Goal: Task Accomplishment & Management: Manage account settings

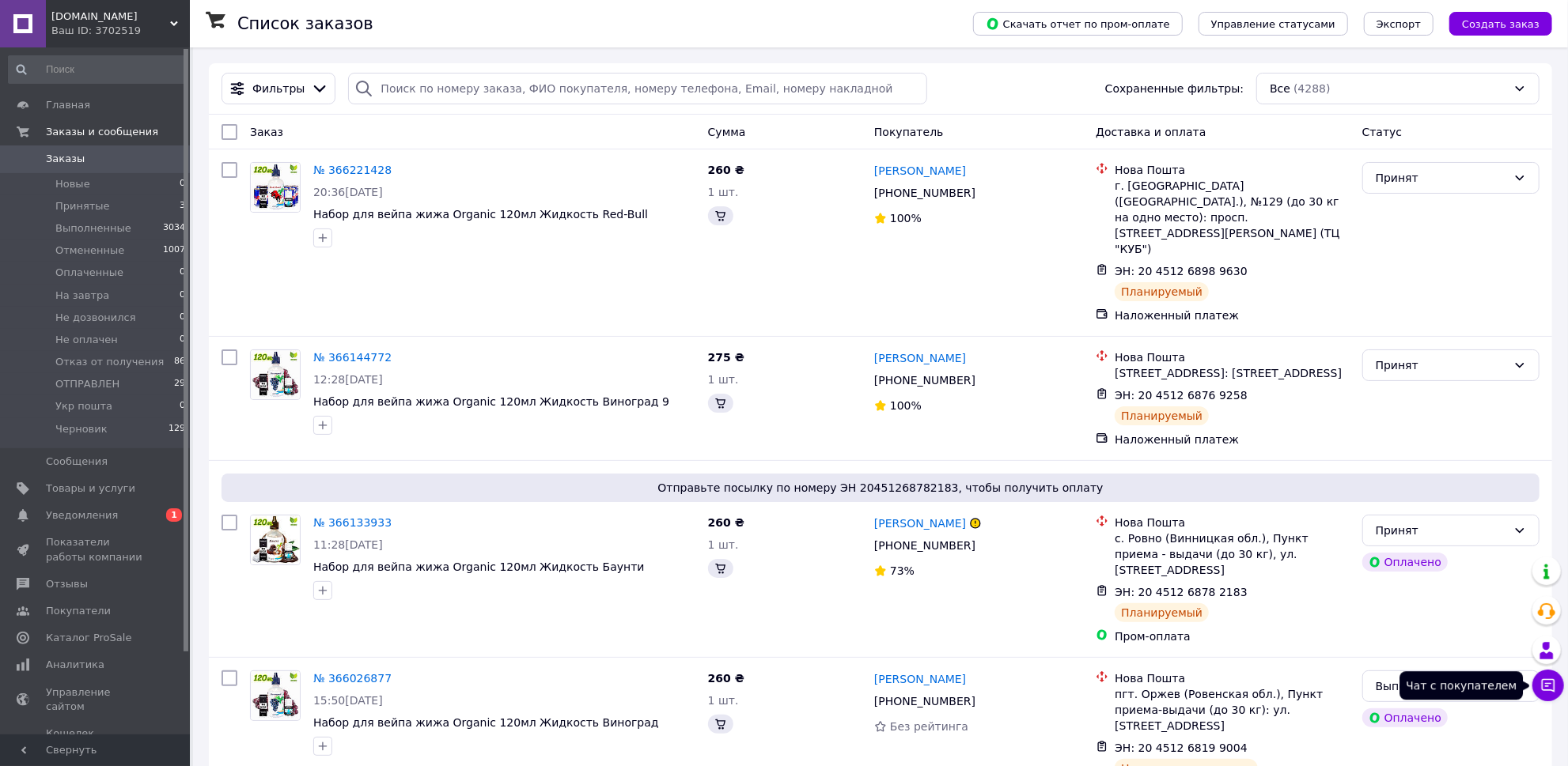
click at [1540, 679] on icon at bounding box center [1548, 685] width 16 height 16
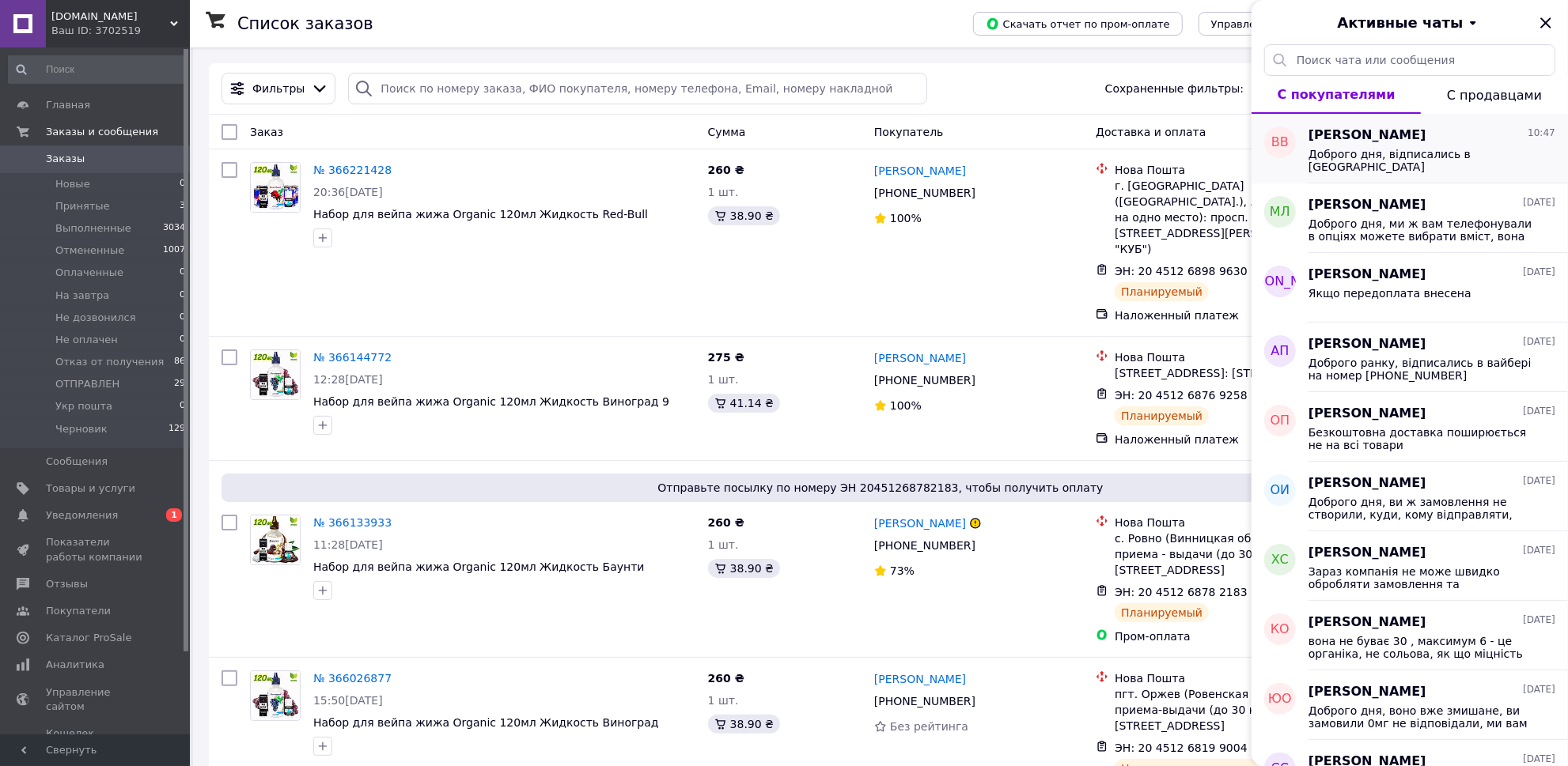
click at [1401, 146] on div "Доброго дня, відписались в [GEOGRAPHIC_DATA]" at bounding box center [1432, 158] width 247 height 29
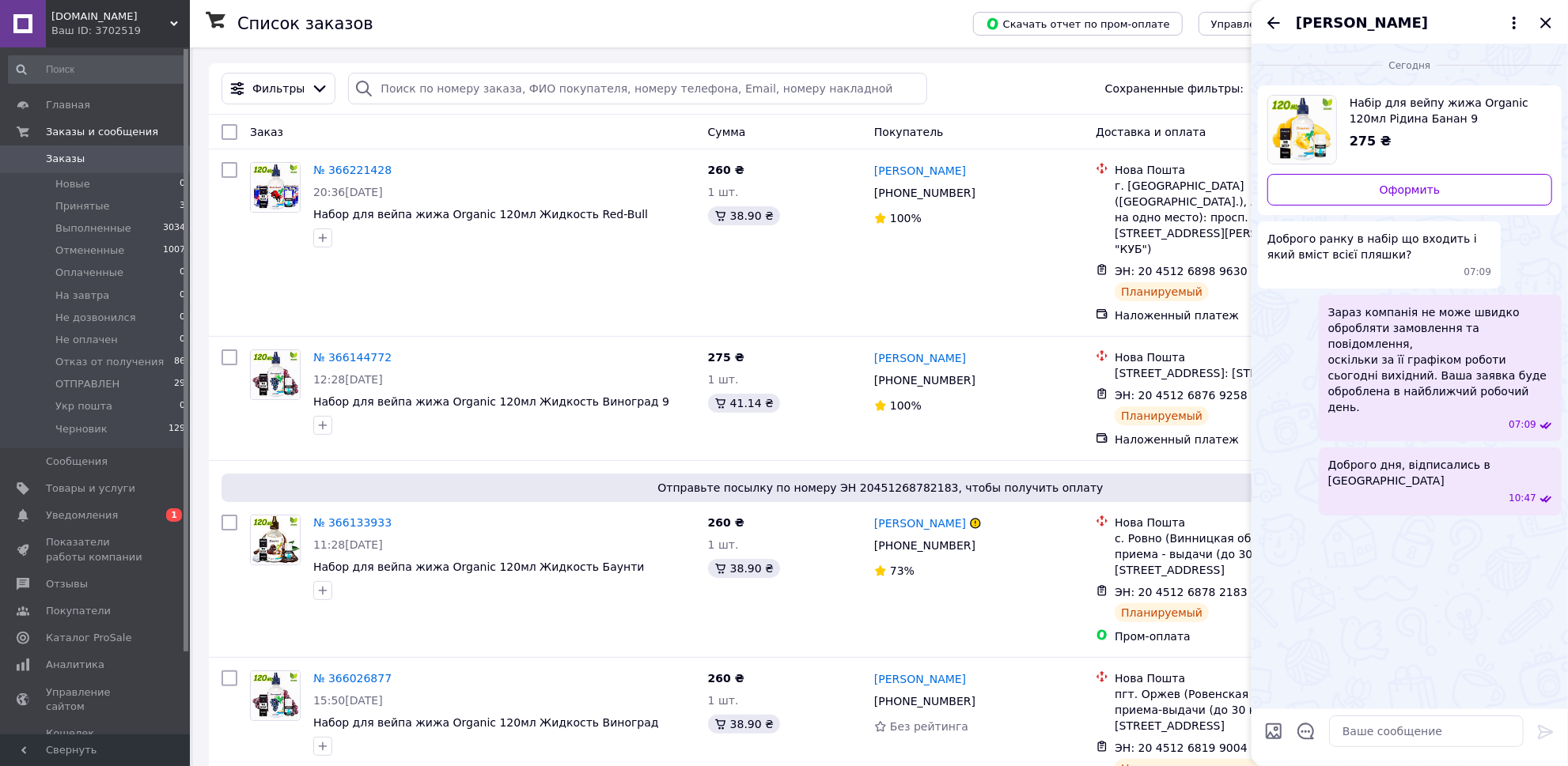
click at [1277, 23] on icon "Назад" at bounding box center [1273, 22] width 13 height 12
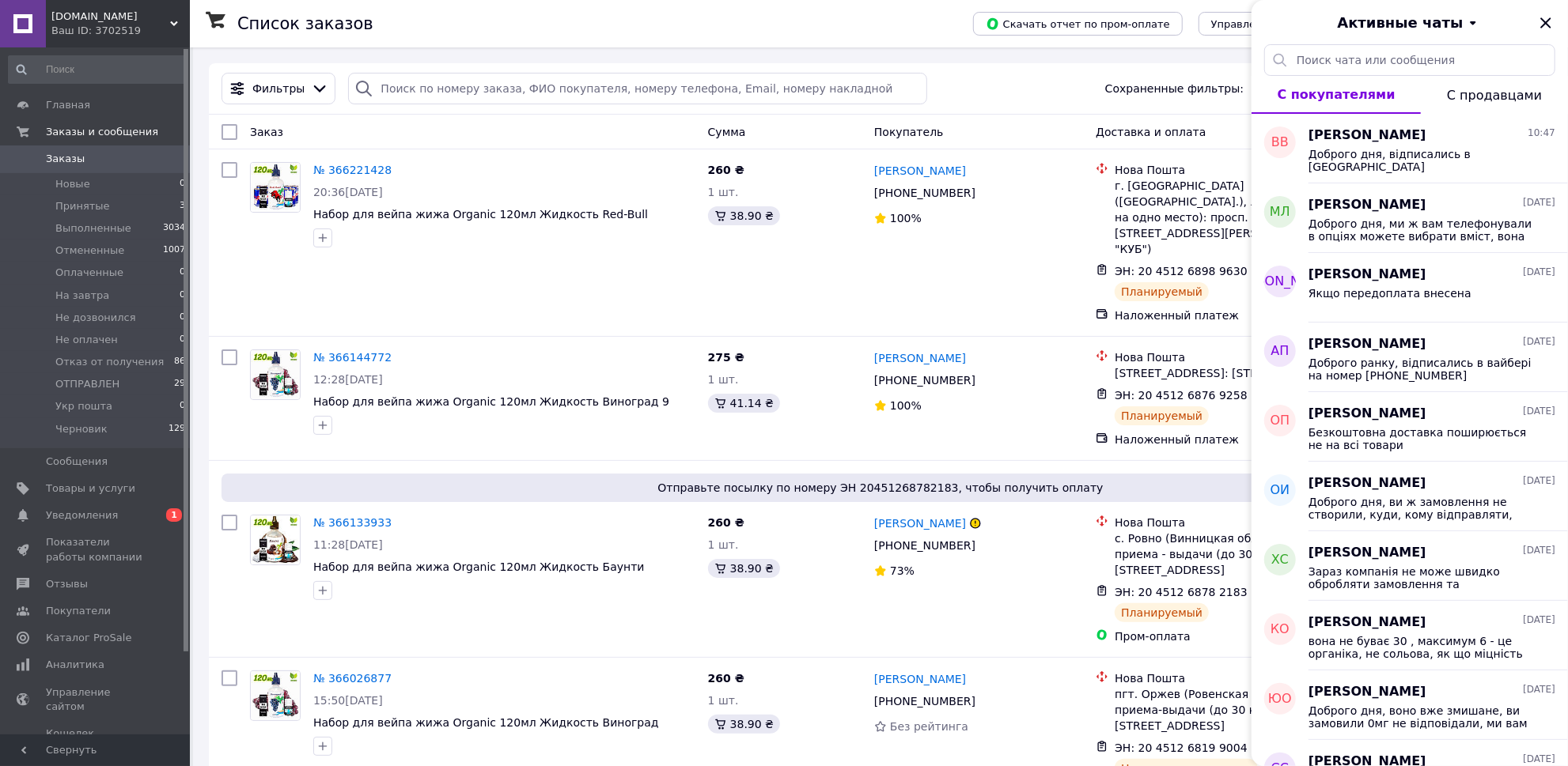
click at [1549, 24] on icon "Закрыть" at bounding box center [1545, 23] width 19 height 19
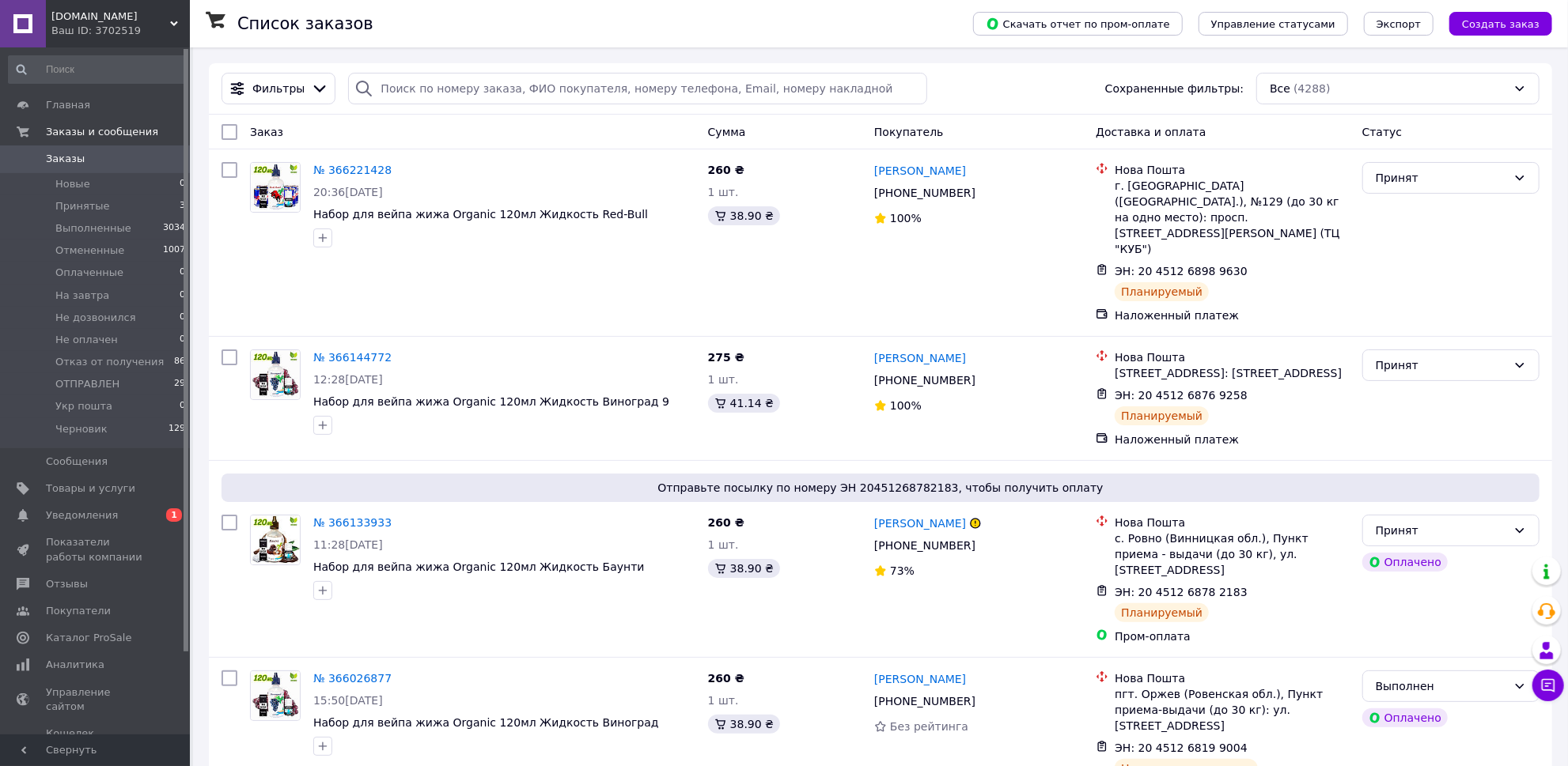
click at [108, 513] on span "Уведомления" at bounding box center [82, 515] width 72 height 14
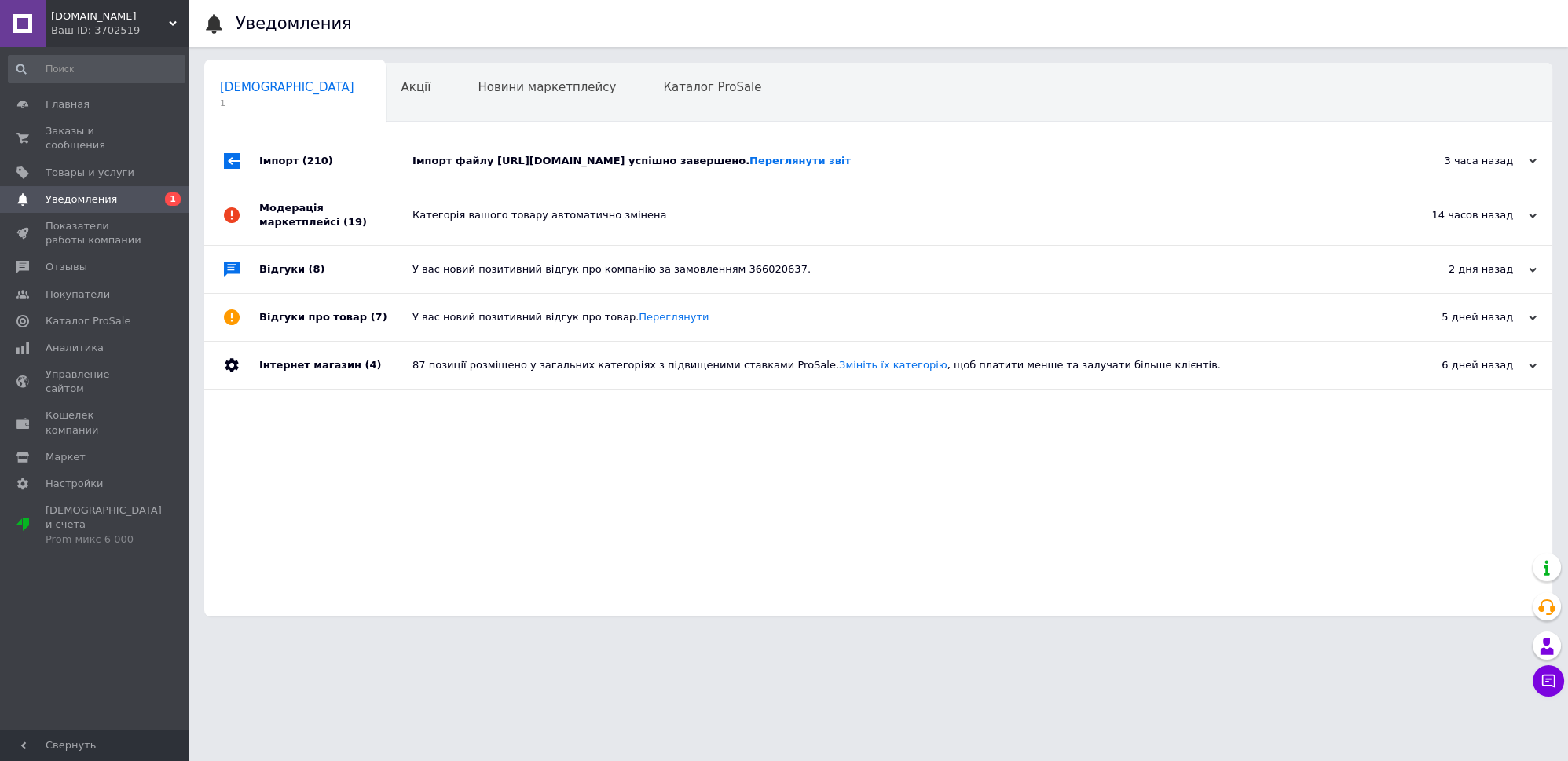
drag, startPoint x: 404, startPoint y: 171, endPoint x: 461, endPoint y: 178, distance: 57.4
click at [404, 171] on div "Імпорт (210)" at bounding box center [335, 161] width 153 height 48
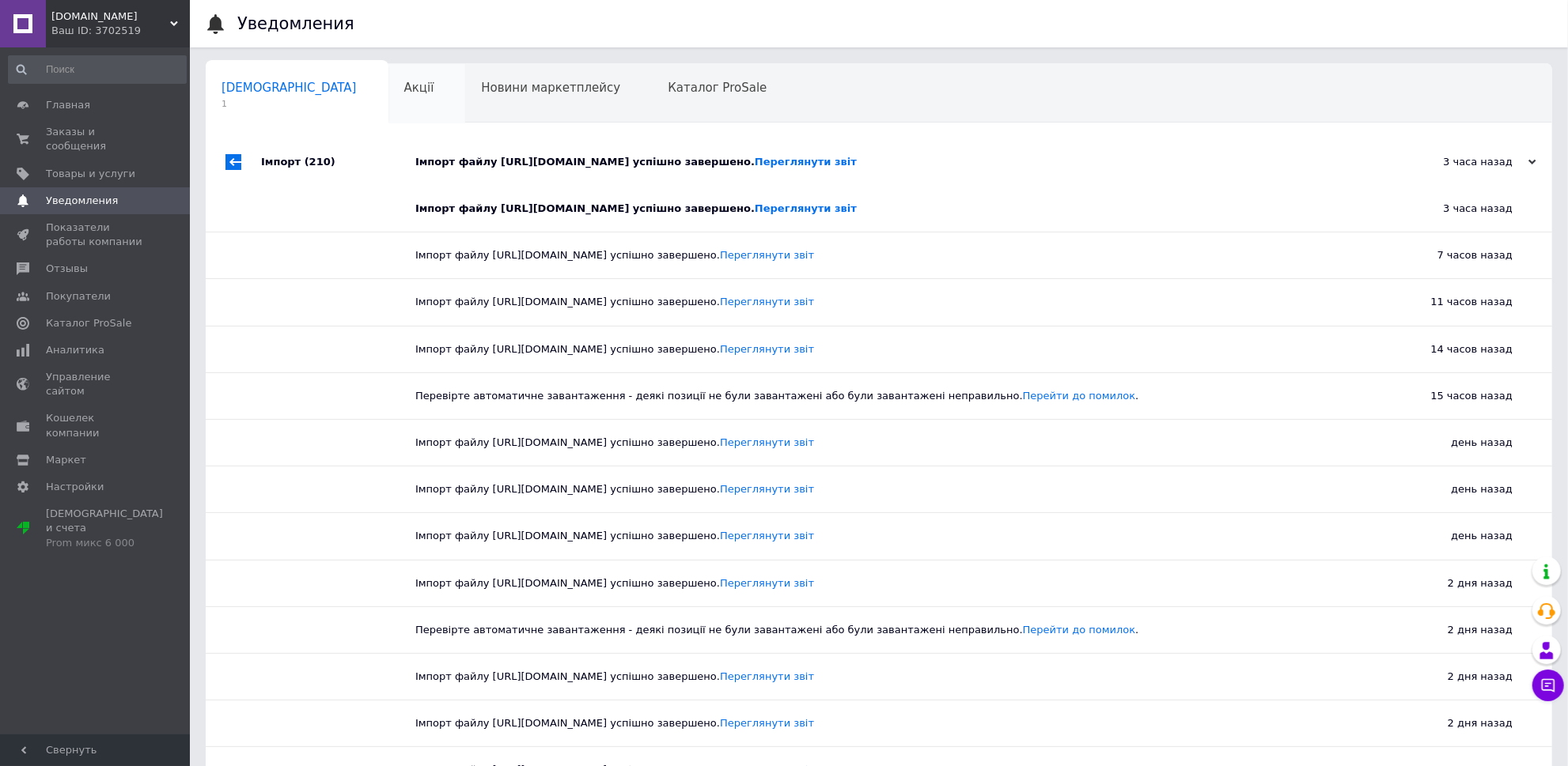
click at [404, 91] on span "Акції" at bounding box center [419, 87] width 30 height 14
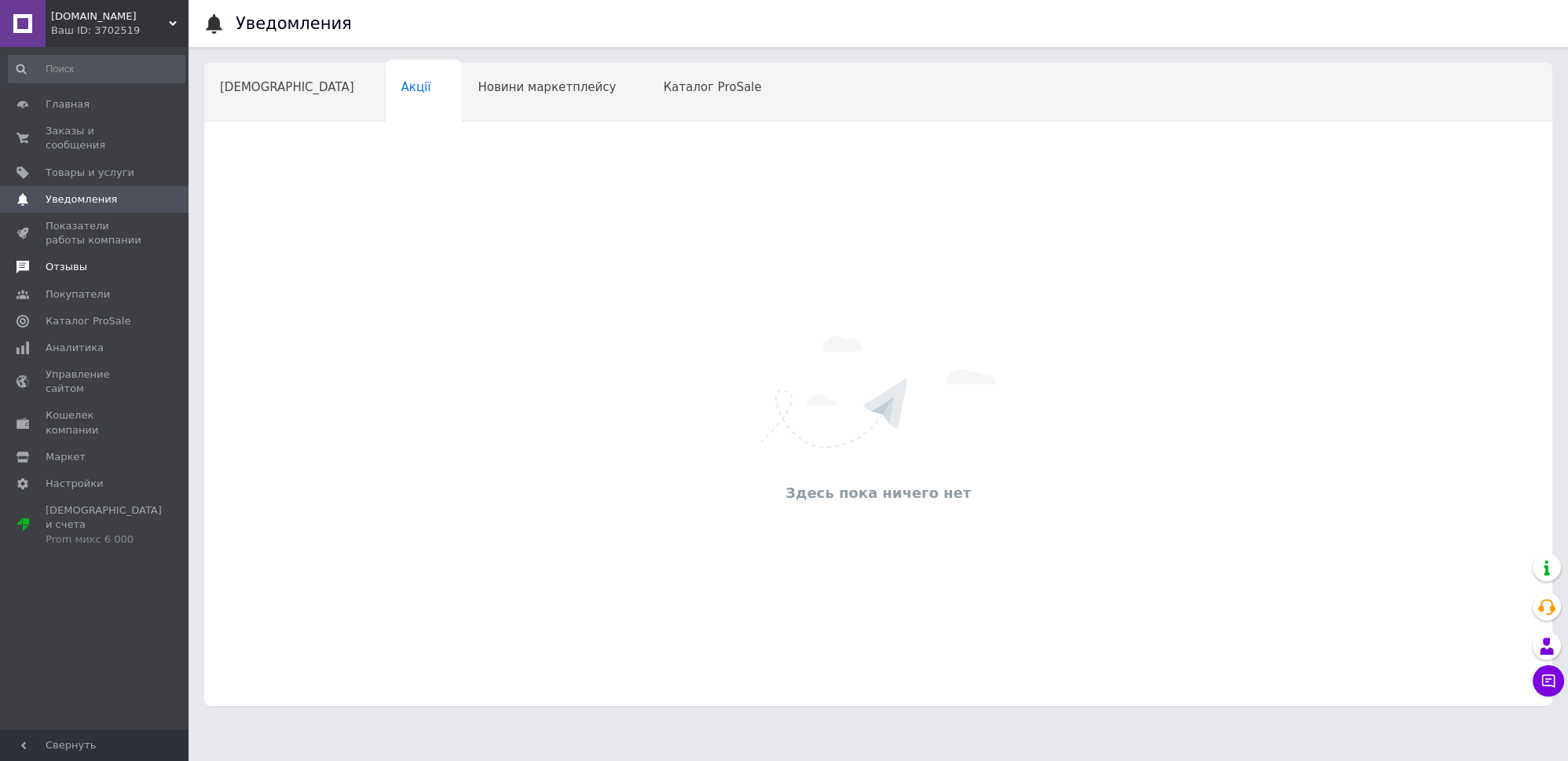
click at [89, 260] on span "Отзывы" at bounding box center [95, 266] width 100 height 14
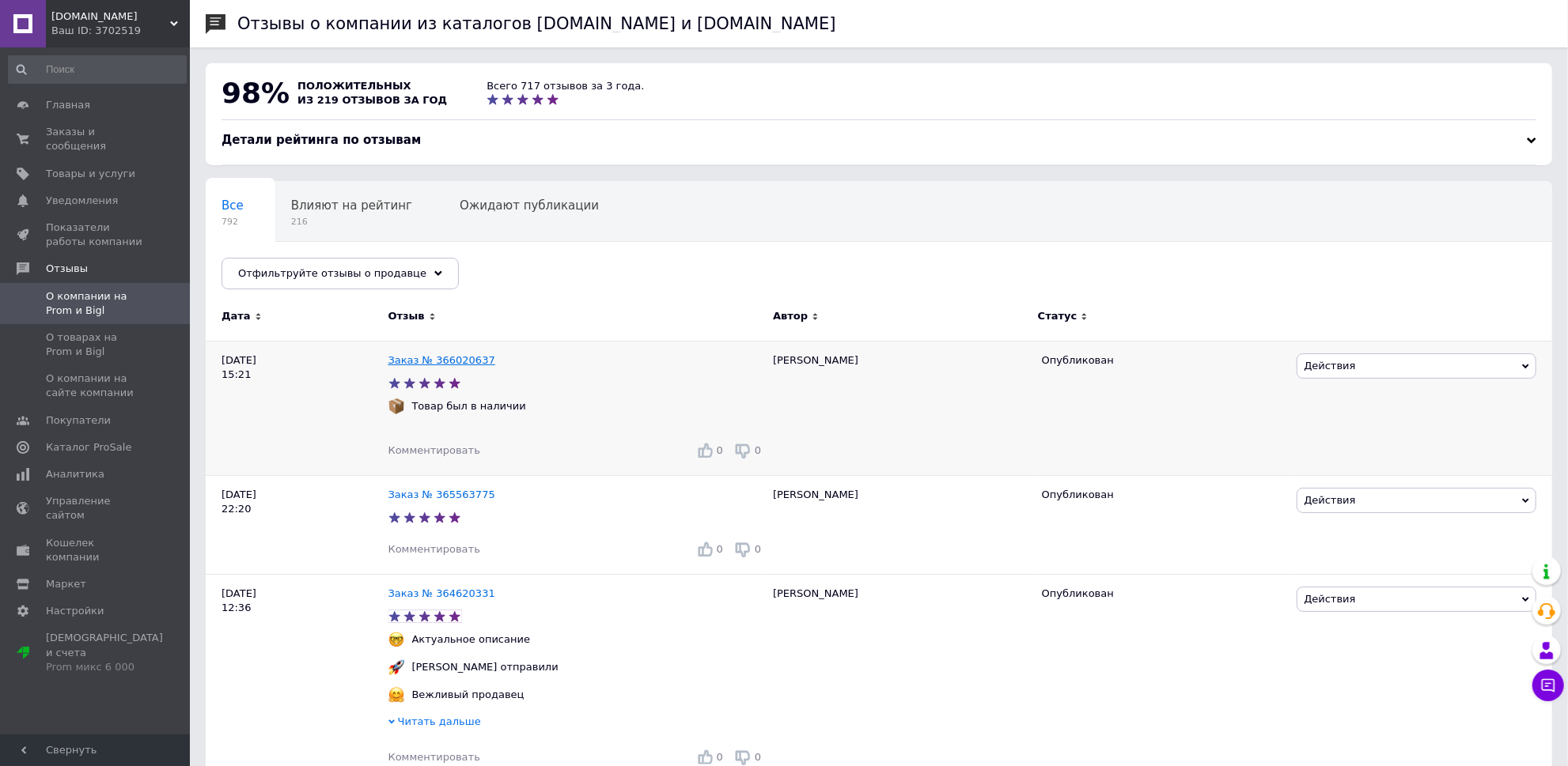
click at [409, 360] on link "Заказ № 366020637" at bounding box center [442, 360] width 107 height 12
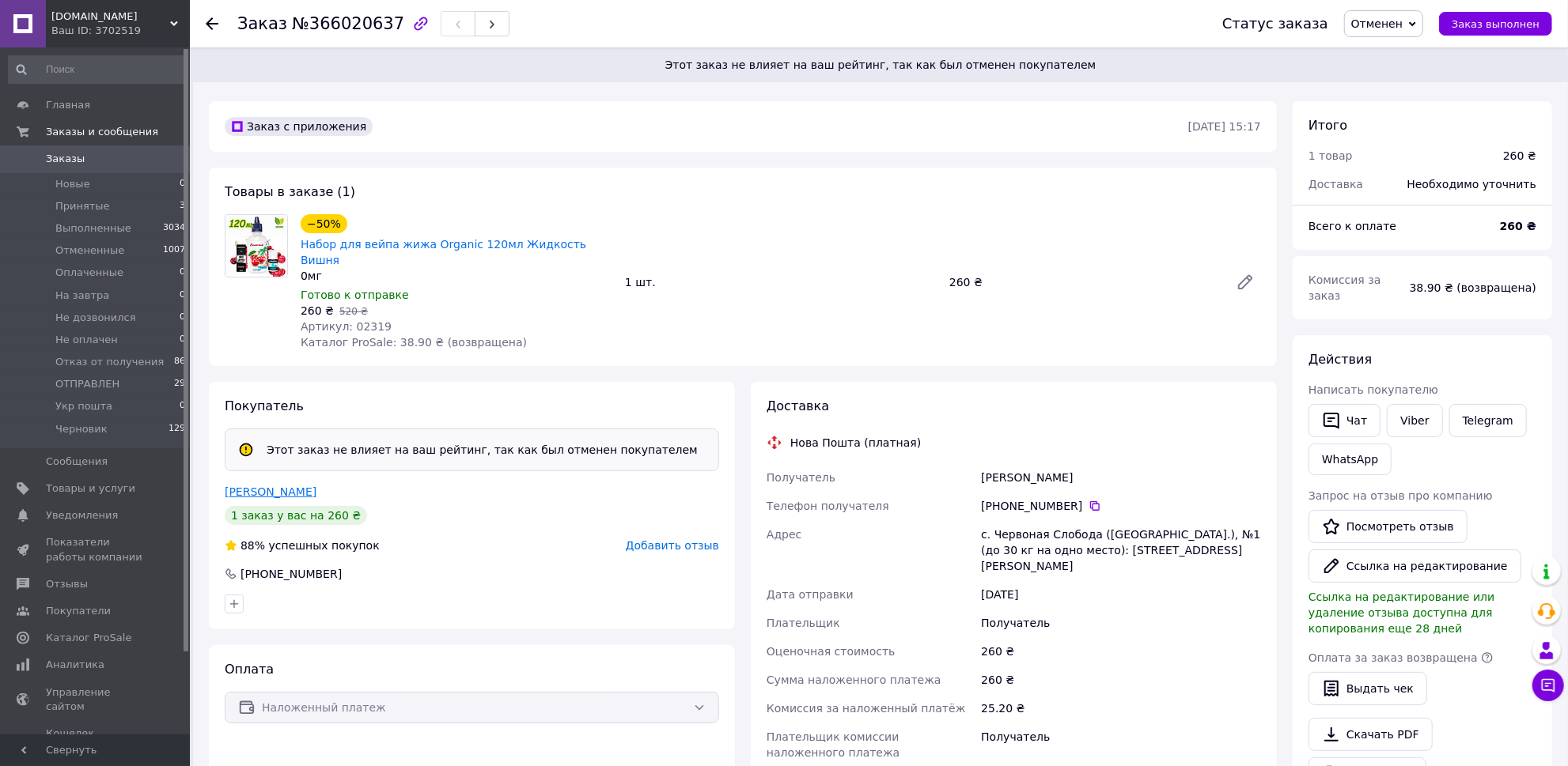
click at [298, 485] on link "Лук'янчук Максім" at bounding box center [271, 492] width 92 height 13
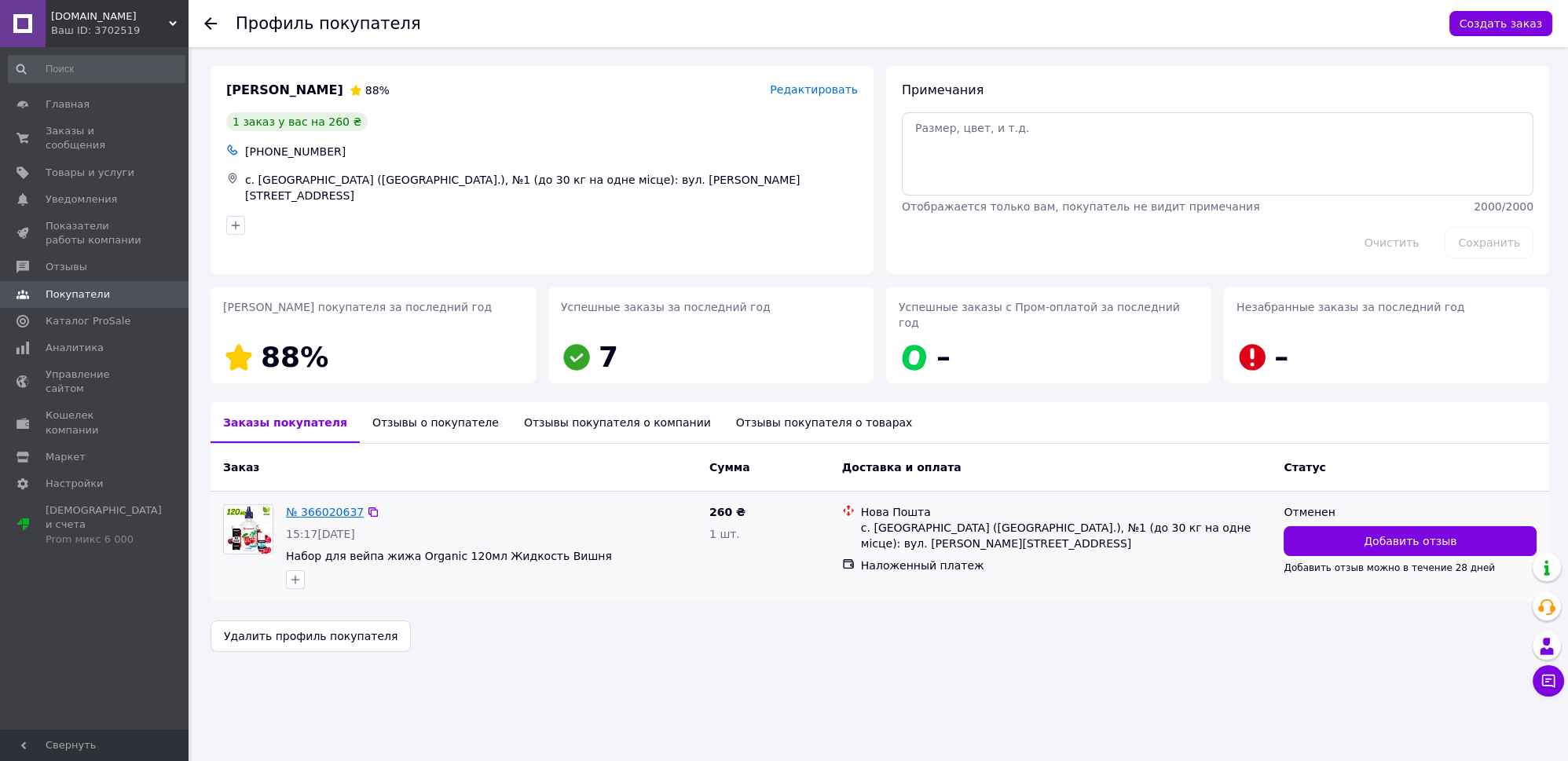
click at [314, 506] on link "№ 366020637" at bounding box center [325, 512] width 78 height 13
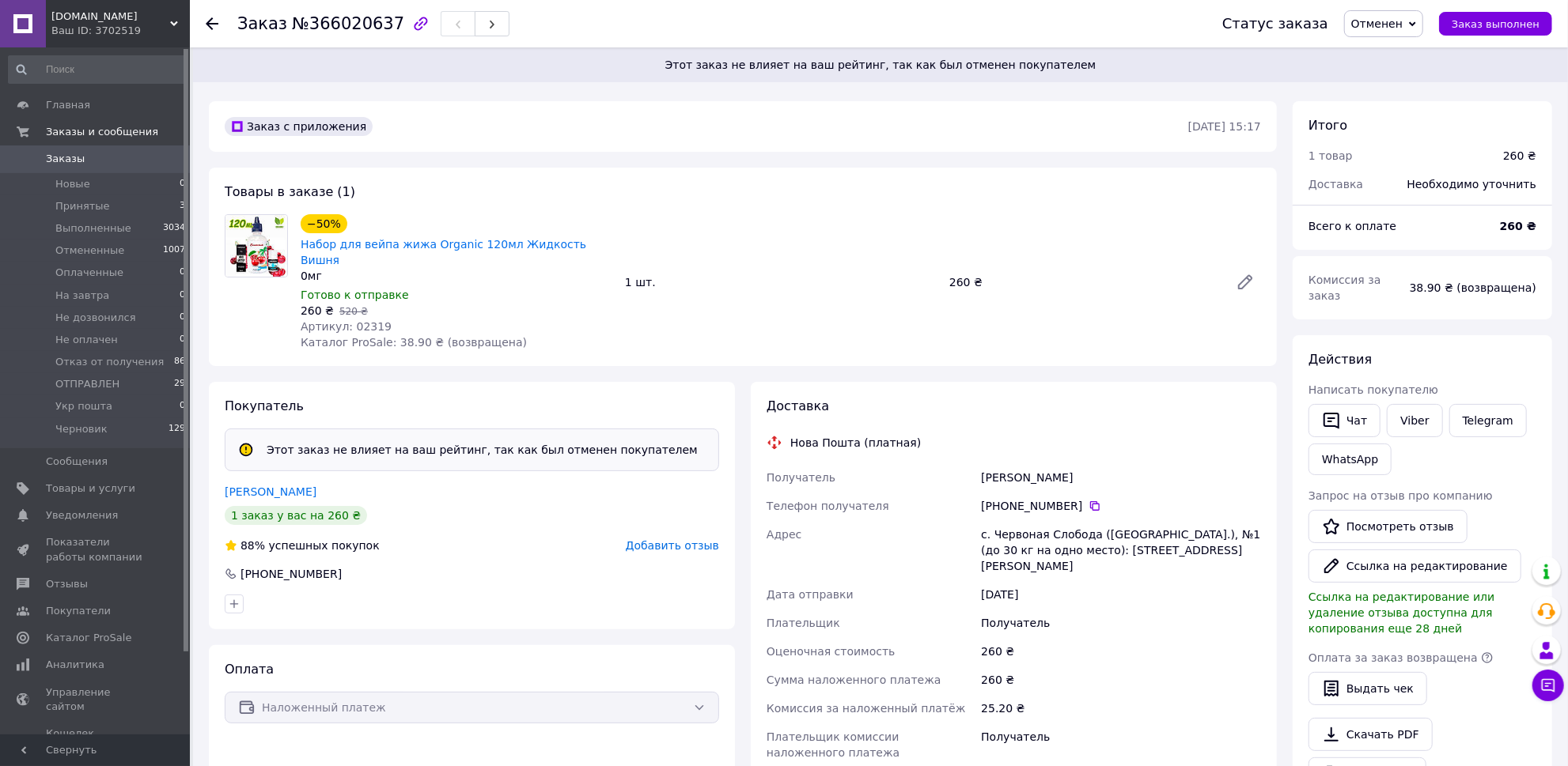
click at [108, 167] on link "Заказы 0" at bounding box center [97, 158] width 194 height 27
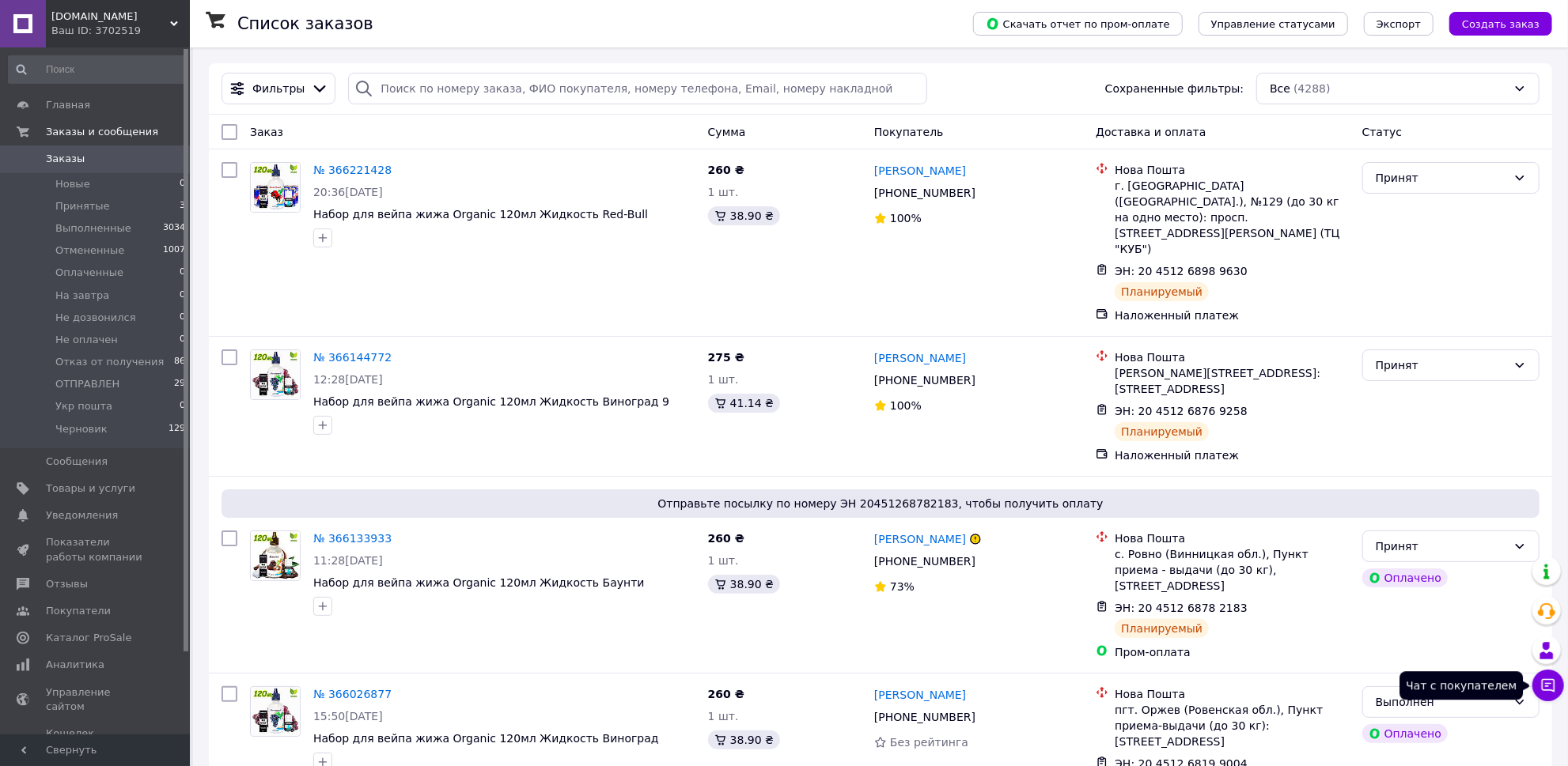
click at [1545, 685] on icon at bounding box center [1548, 685] width 16 height 16
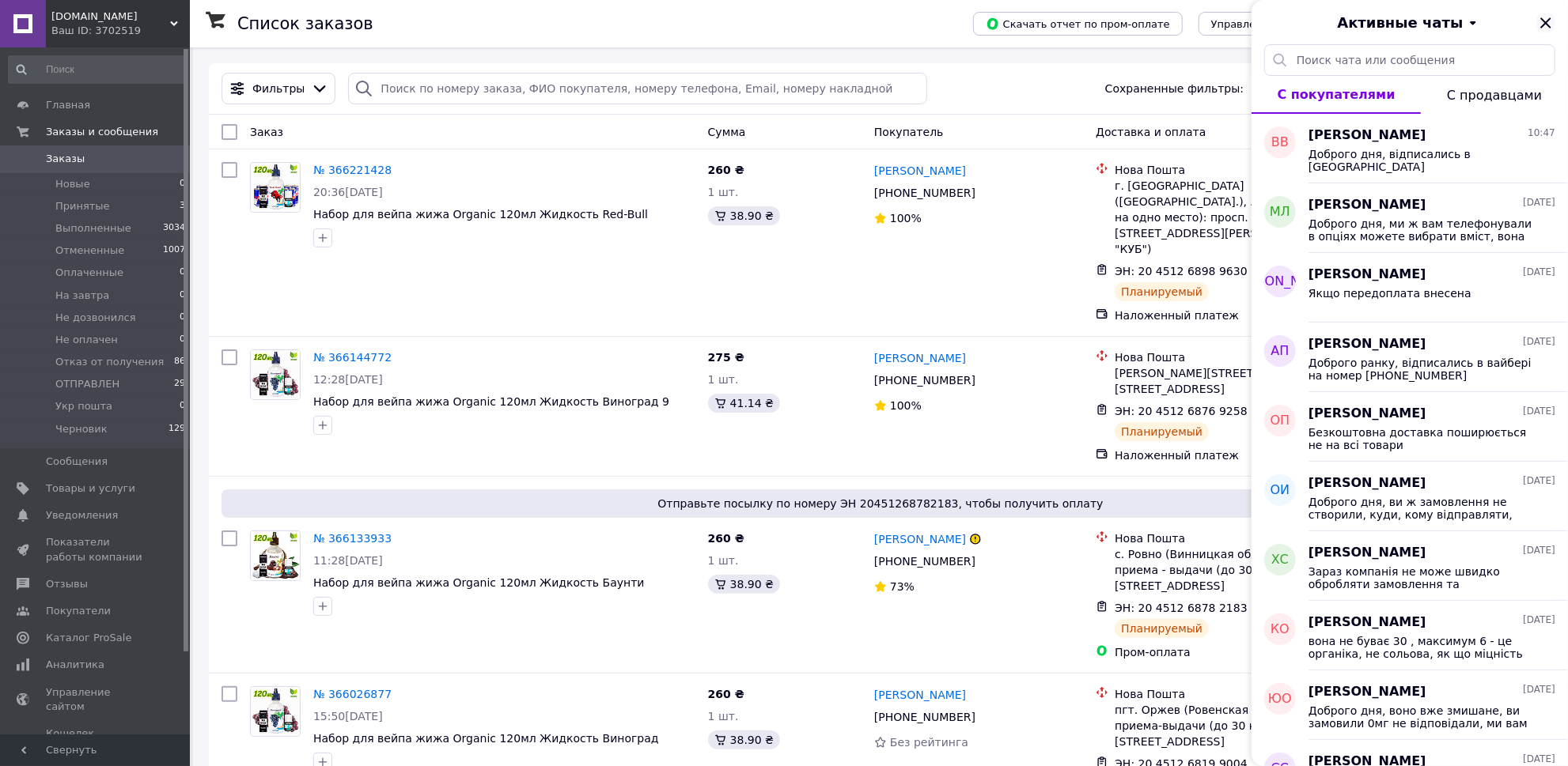
click at [1549, 26] on icon "Закрыть" at bounding box center [1545, 22] width 10 height 10
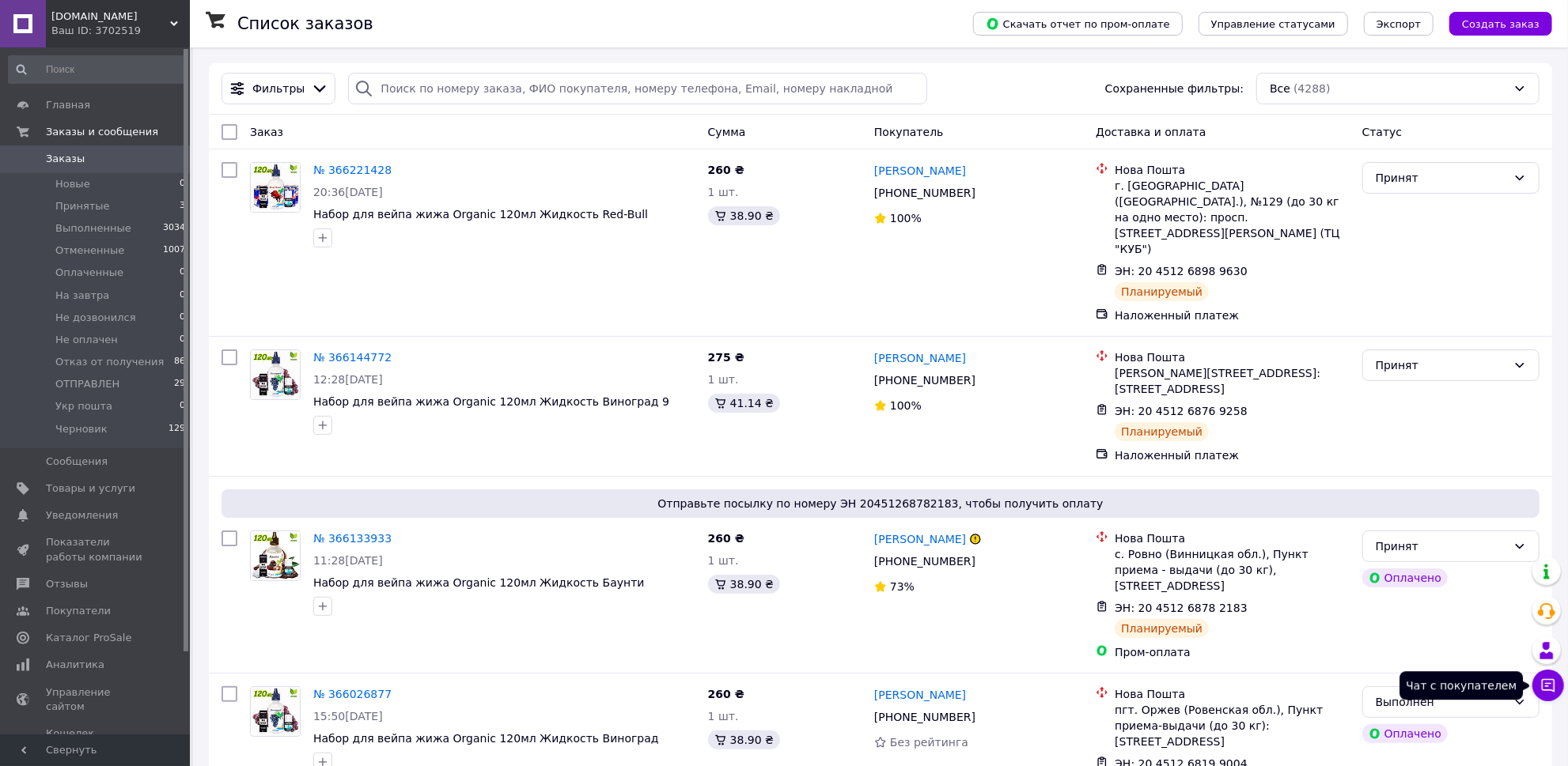
click at [1544, 678] on icon at bounding box center [1548, 685] width 16 height 16
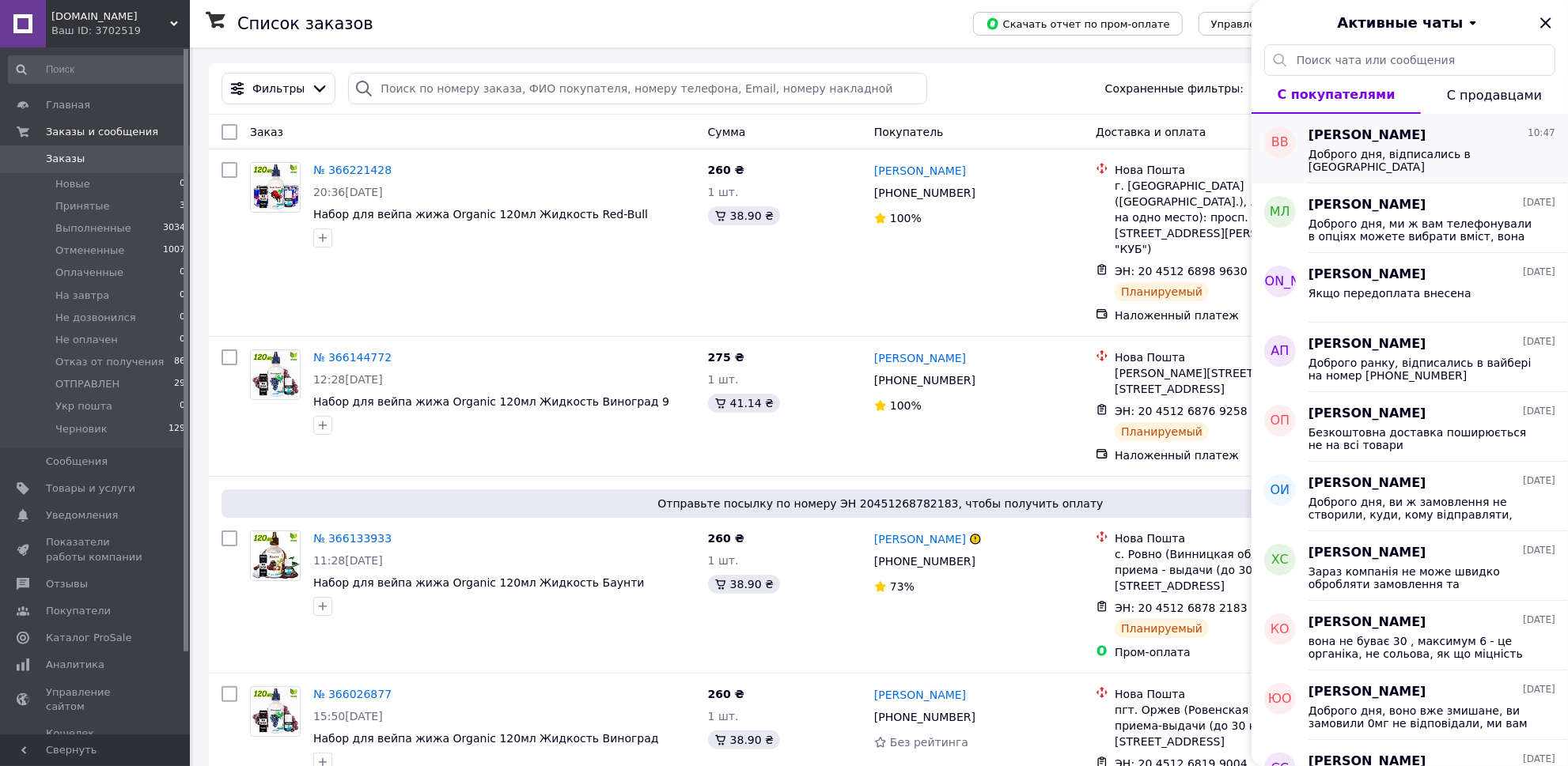
click at [1367, 148] on span "Доброго дня, відписались в [GEOGRAPHIC_DATA]" at bounding box center [1421, 160] width 225 height 25
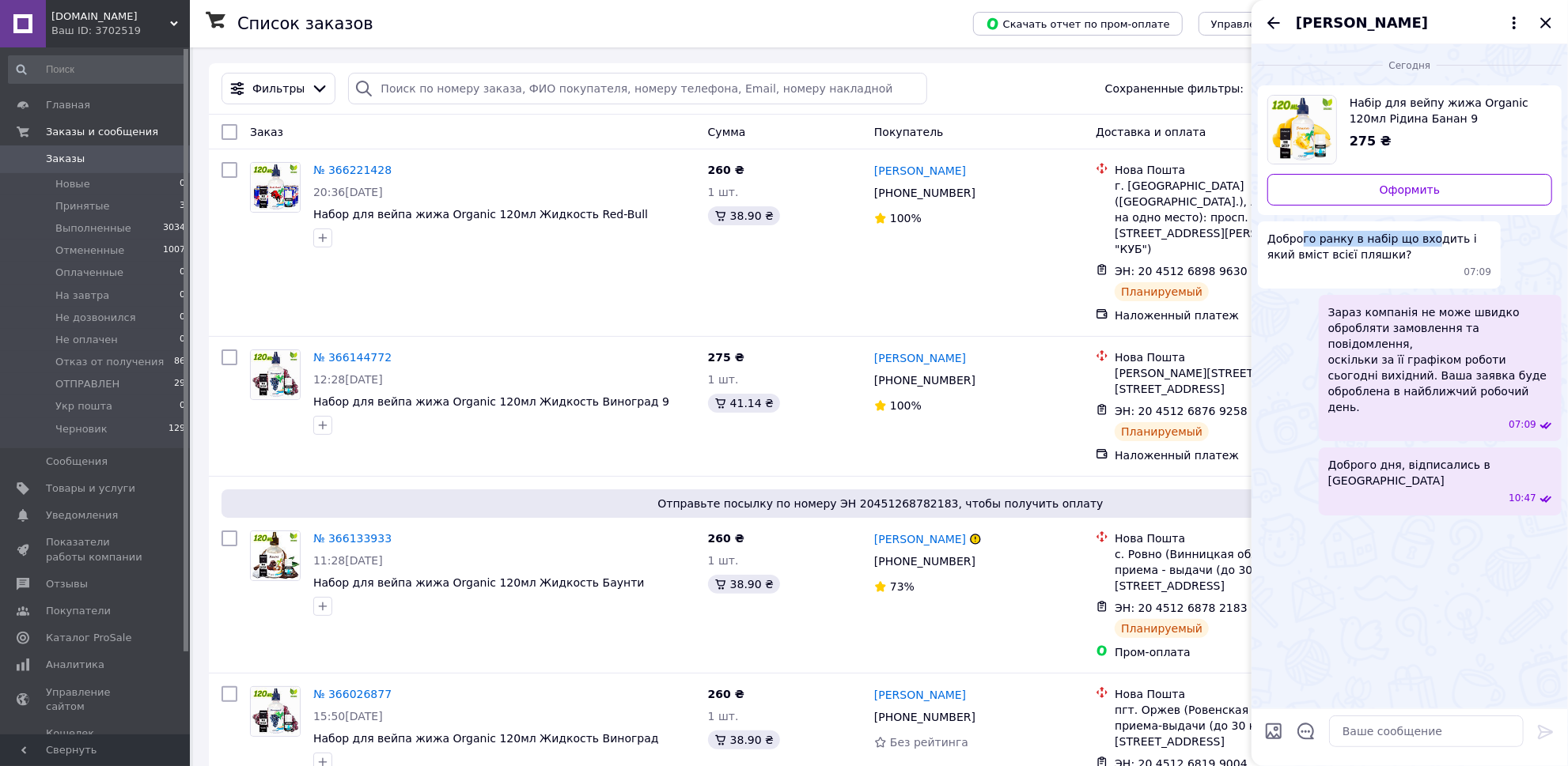
drag, startPoint x: 1300, startPoint y: 238, endPoint x: 1423, endPoint y: 238, distance: 123.0
click at [1423, 238] on span "Доброго ранку в набір що входить і який вміст всієї пляшки?" at bounding box center [1378, 247] width 224 height 31
drag, startPoint x: 1284, startPoint y: 256, endPoint x: 1349, endPoint y: 259, distance: 65.1
click at [1349, 259] on span "Доброго ранку в набір що входить і який вміст всієї пляшки?" at bounding box center [1378, 247] width 224 height 31
click at [1356, 256] on span "Доброго ранку в набір що входить і який вміст всієї пляшки?" at bounding box center [1378, 247] width 224 height 31
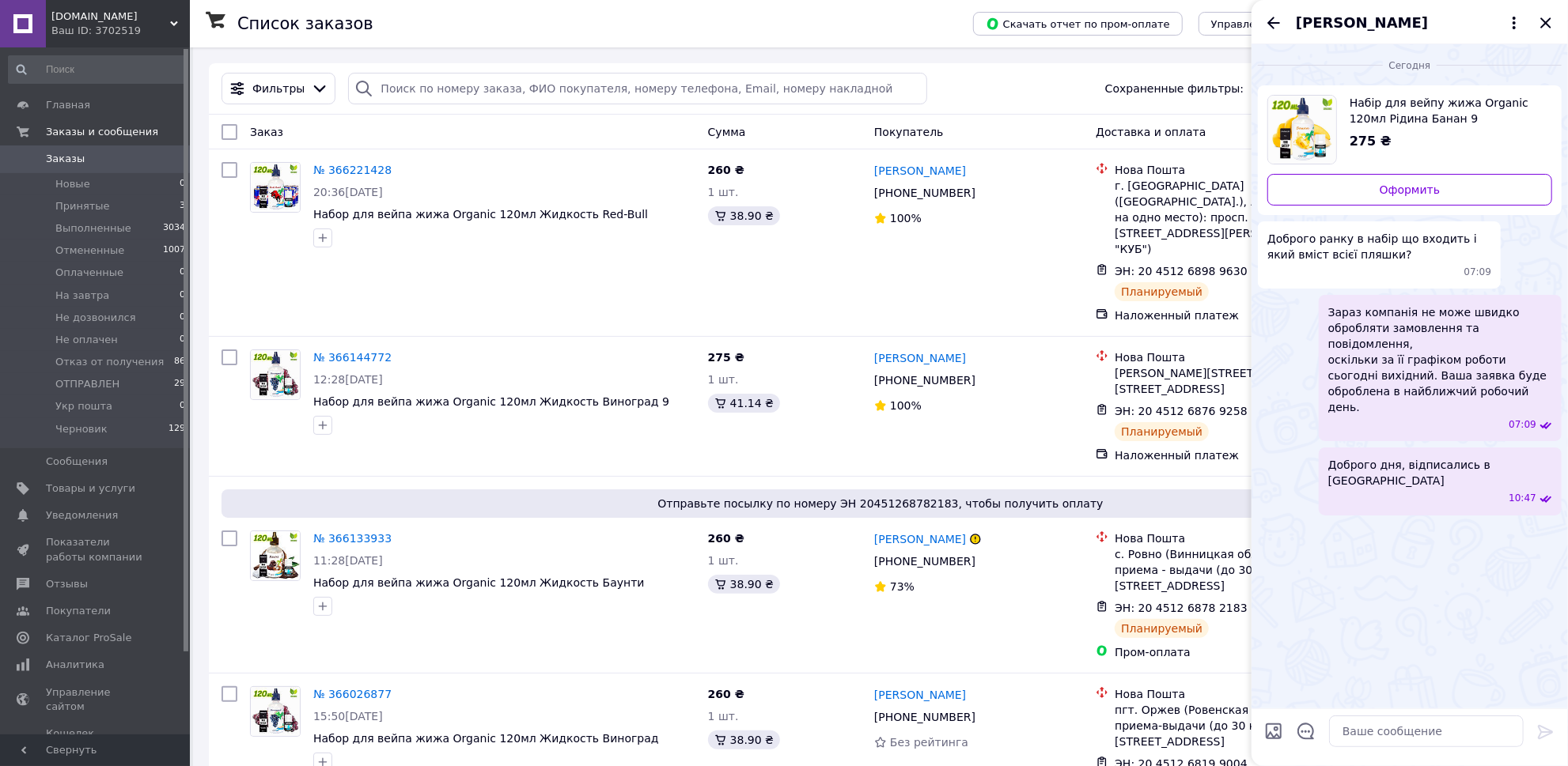
click at [1266, 22] on icon "Назад" at bounding box center [1273, 23] width 19 height 19
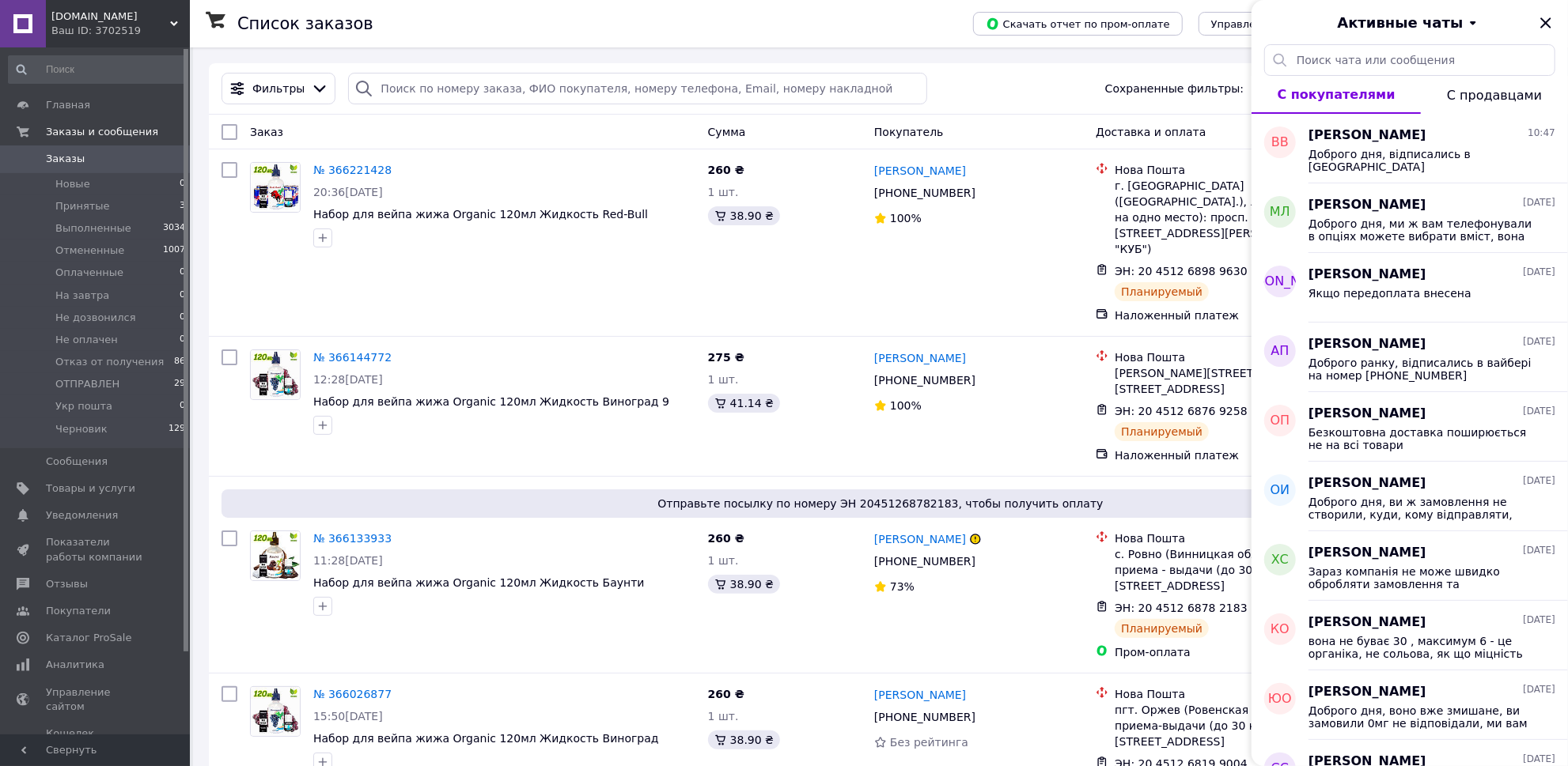
click at [1504, 103] on button "С продавцами" at bounding box center [1494, 94] width 147 height 38
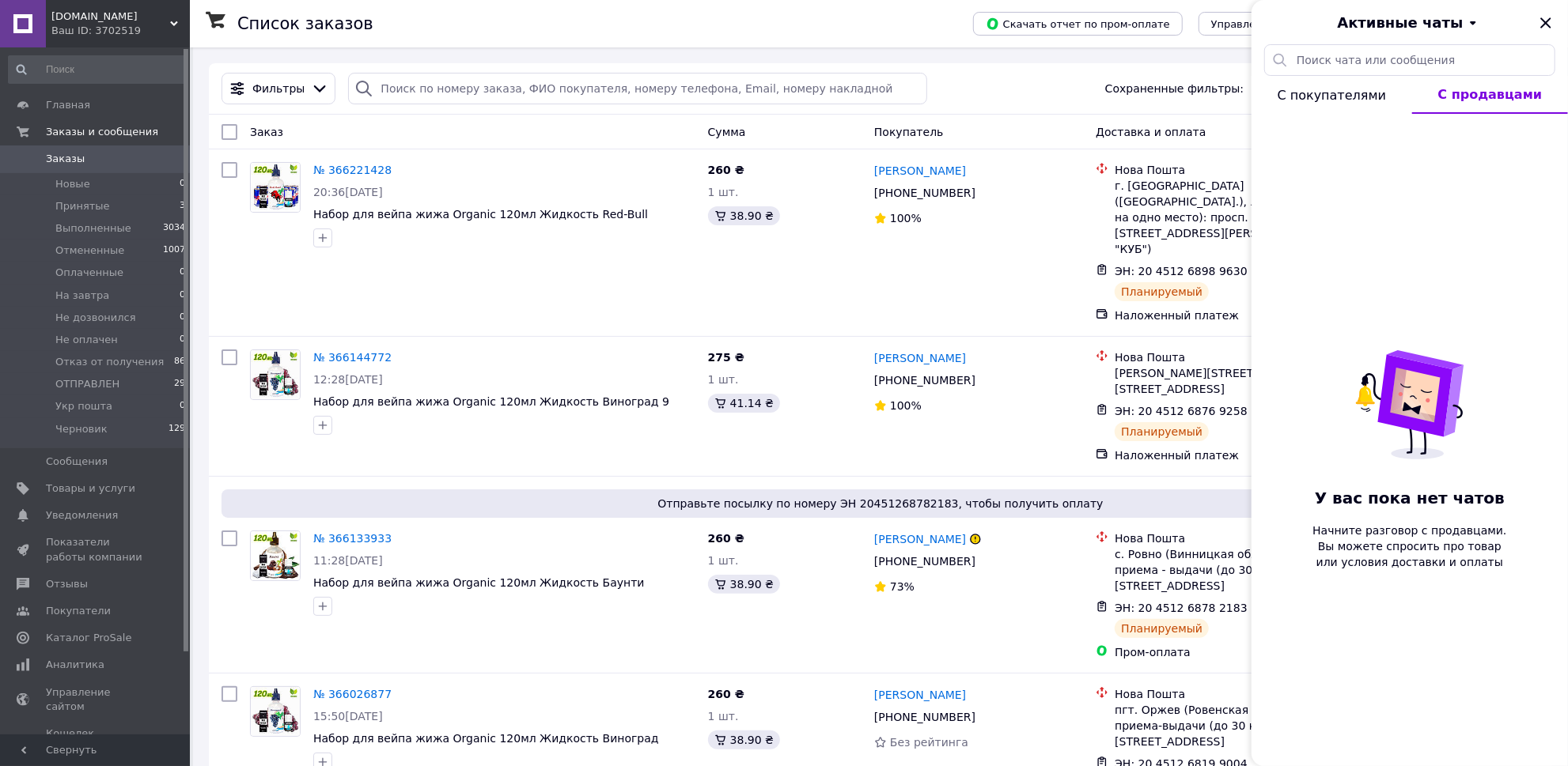
click at [1356, 103] on button "С покупателями" at bounding box center [1331, 94] width 160 height 38
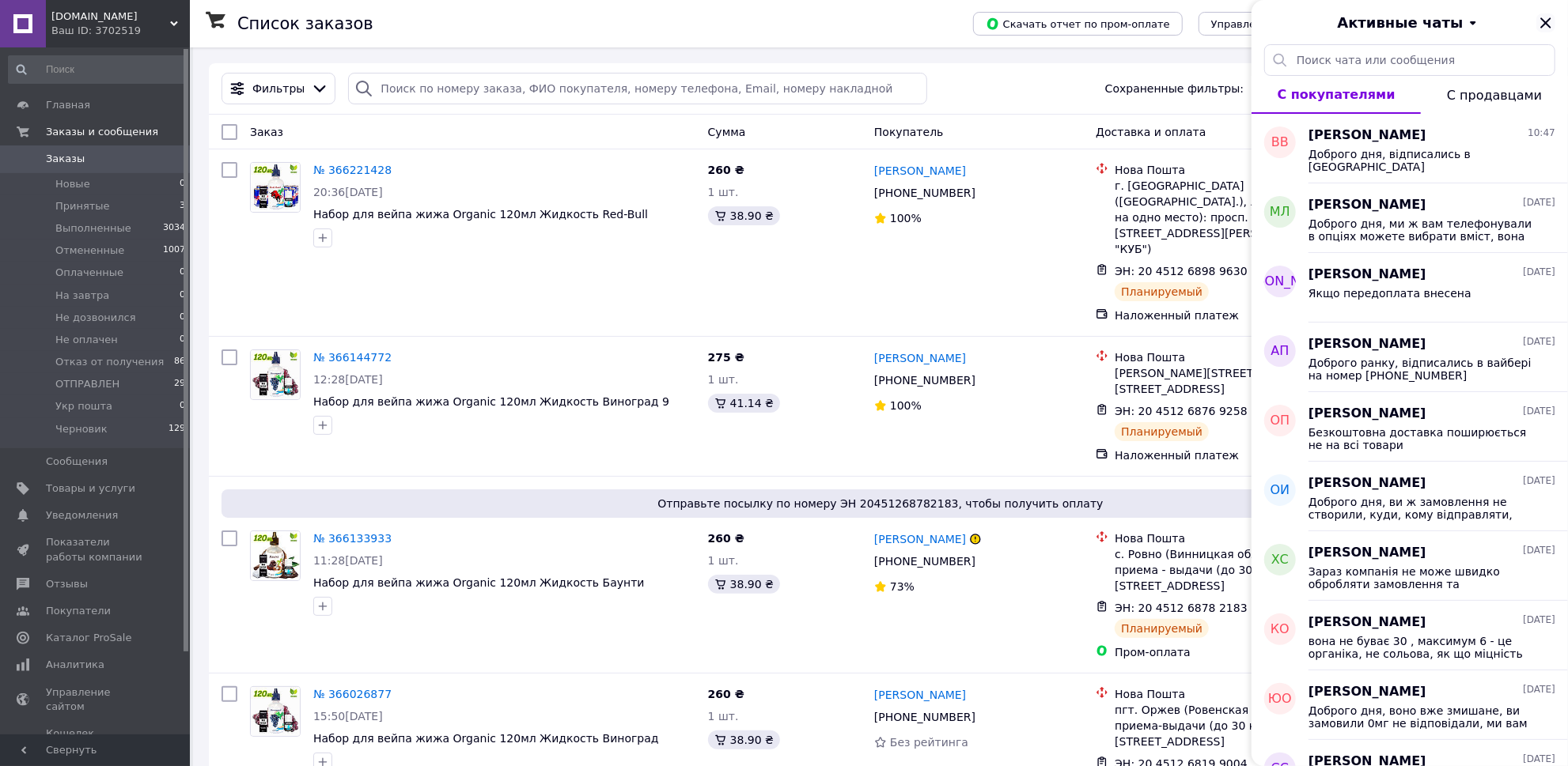
click at [1552, 18] on icon "Закрыть" at bounding box center [1545, 23] width 19 height 19
